Goal: Connect with others: Establish contact or relationships with other users

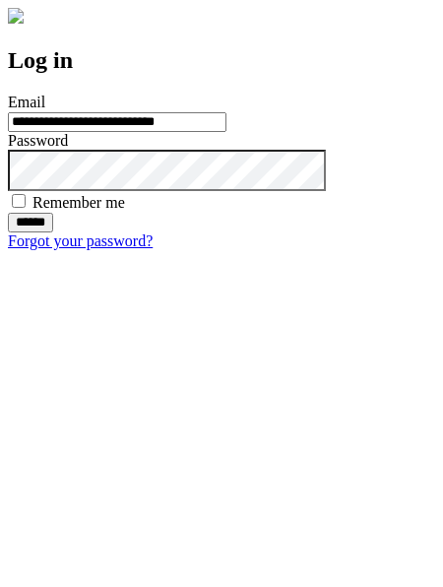
type input "**********"
click at [53, 232] on input "******" at bounding box center [30, 223] width 45 height 20
